Goal: Transaction & Acquisition: Book appointment/travel/reservation

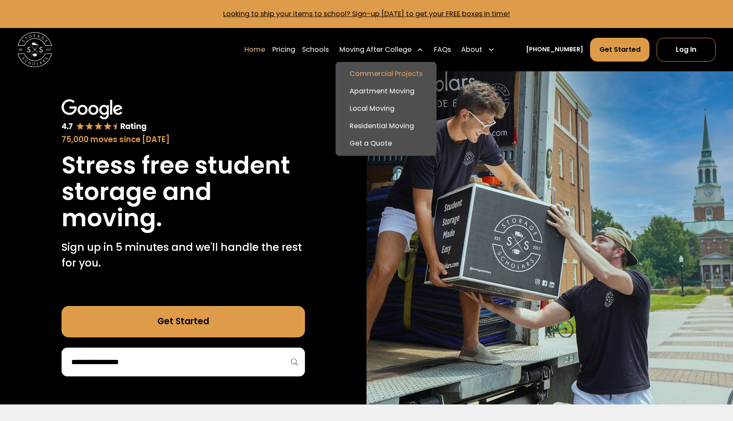
click at [401, 73] on link "Commercial Projects" at bounding box center [387, 73] width 94 height 17
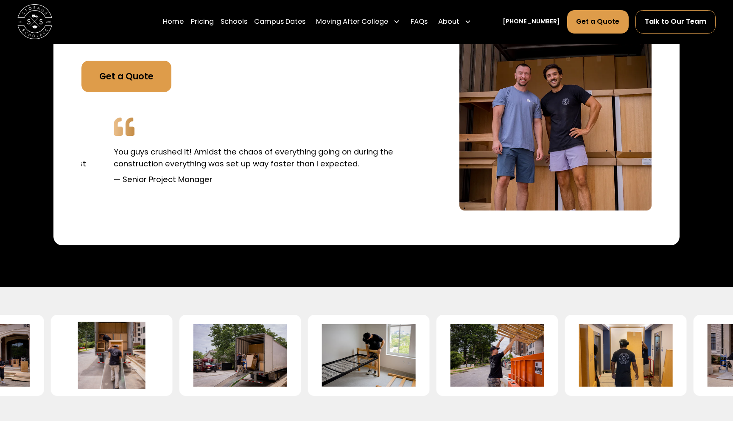
scroll to position [1645, 0]
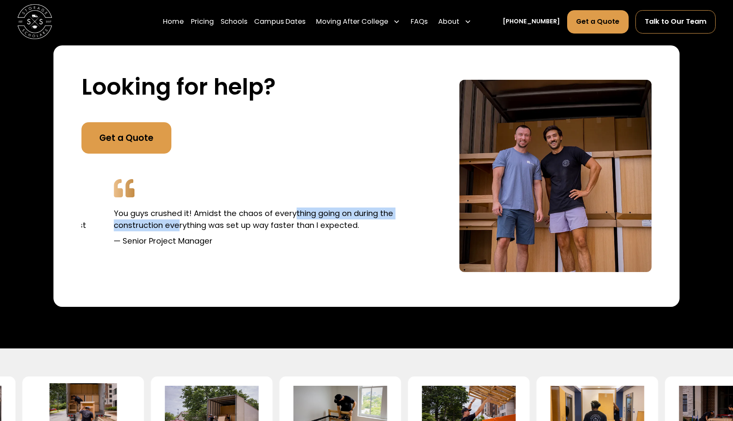
drag, startPoint x: 267, startPoint y: 222, endPoint x: 144, endPoint y: 225, distance: 123.1
click at [146, 225] on p "You guys crushed it! Amidst the chaos of everything going on during the constru…" at bounding box center [275, 219] width 323 height 23
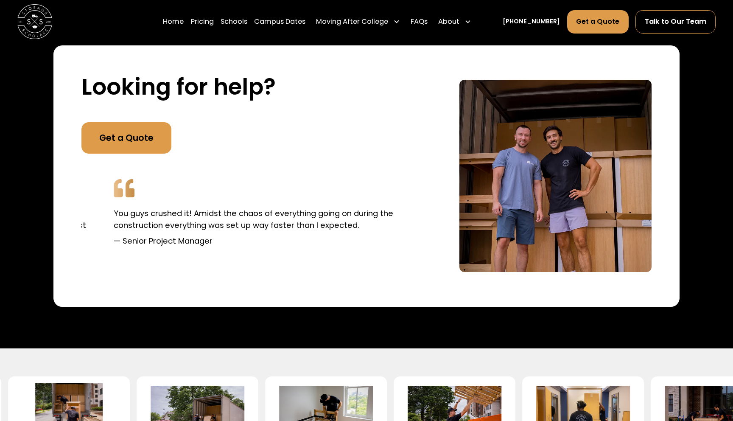
click at [277, 238] on p "— Senior Project Manager" at bounding box center [275, 241] width 323 height 12
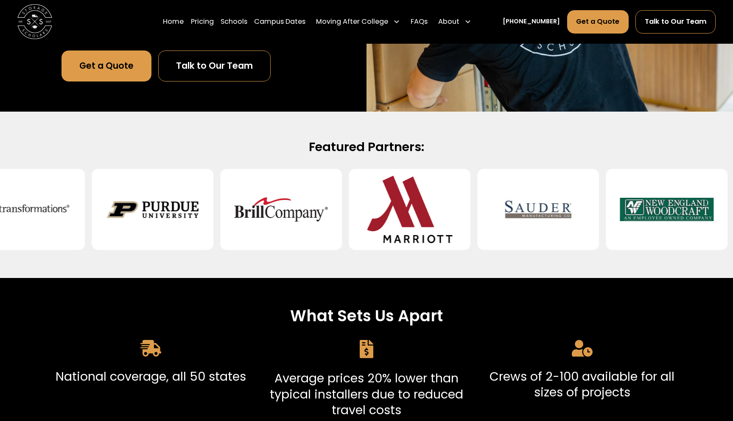
scroll to position [0, 0]
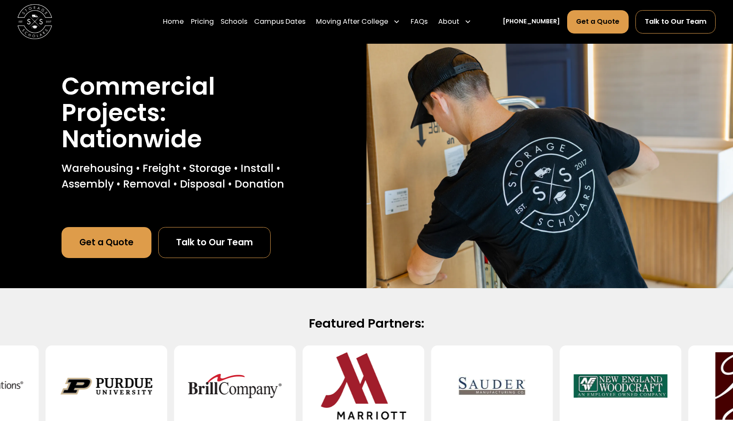
click at [113, 247] on link "Get a Quote" at bounding box center [107, 242] width 90 height 31
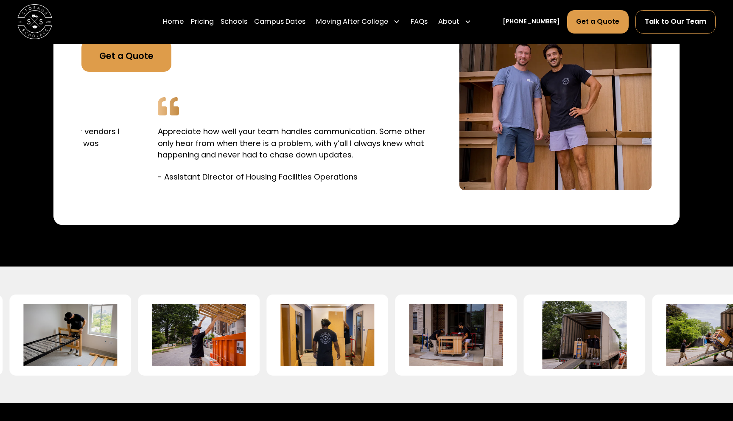
scroll to position [1649, 0]
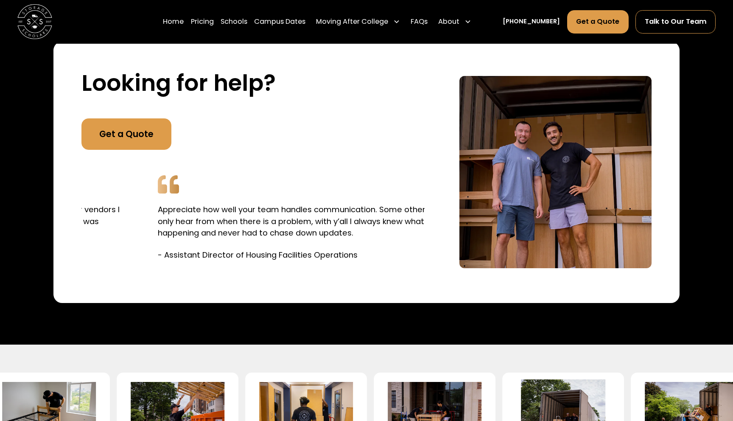
click at [129, 143] on link "Get a Quote" at bounding box center [126, 133] width 90 height 31
